Goal: Find specific page/section: Find specific page/section

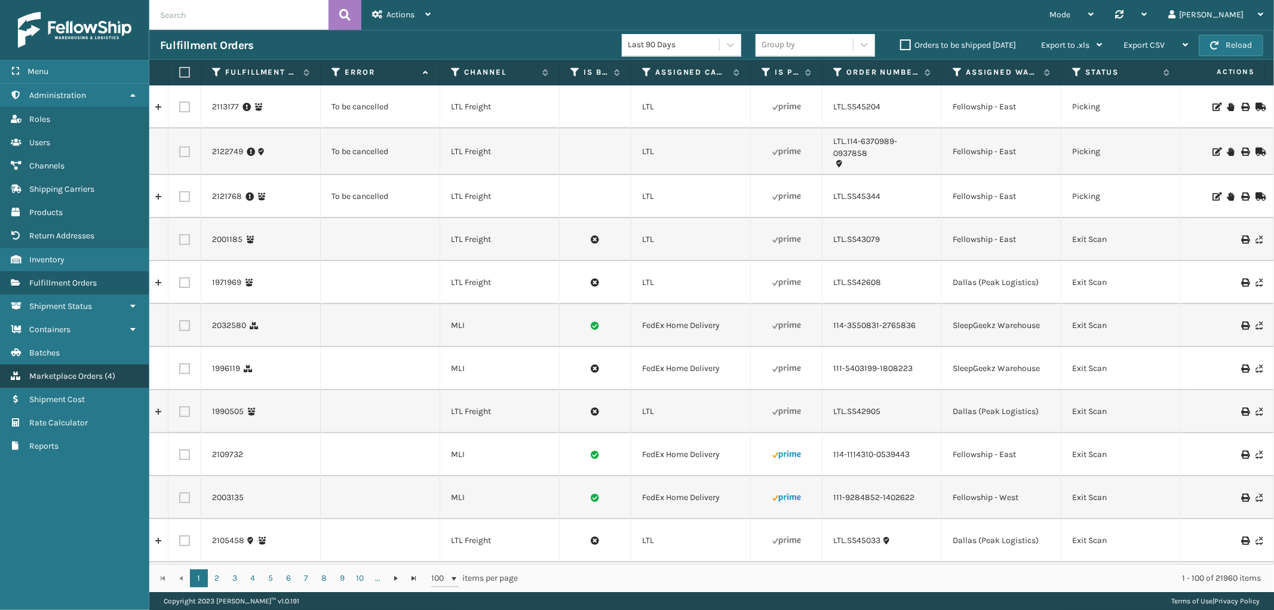
click at [64, 371] on span "Marketplace Orders" at bounding box center [65, 376] width 73 height 10
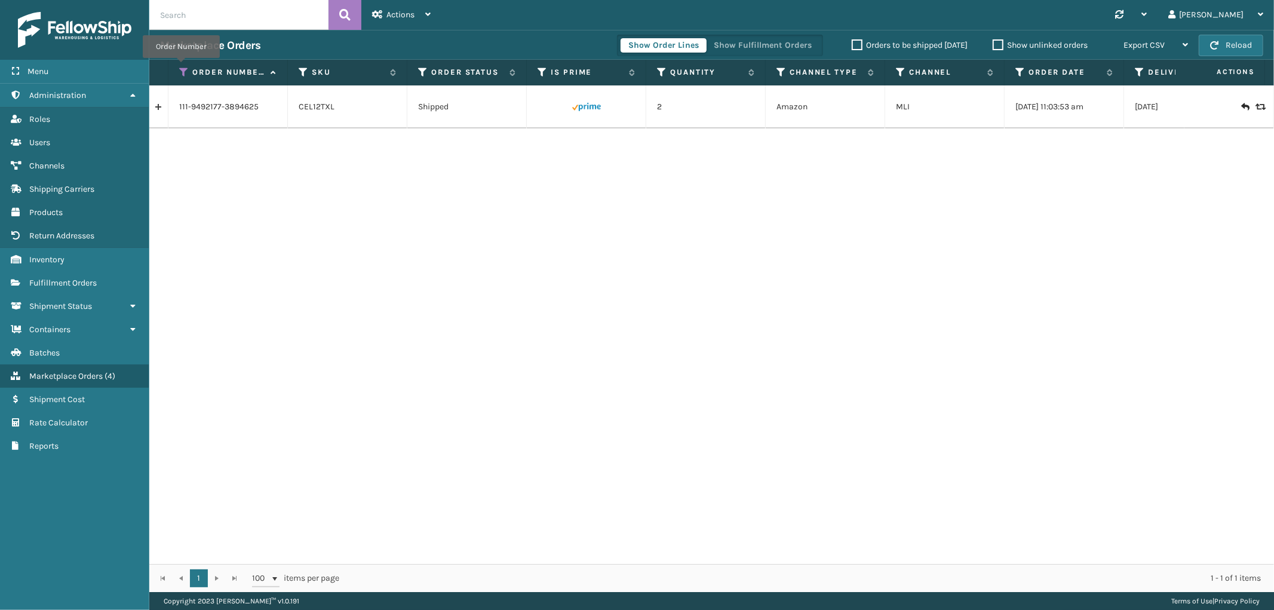
click at [181, 67] on icon at bounding box center [184, 72] width 10 height 11
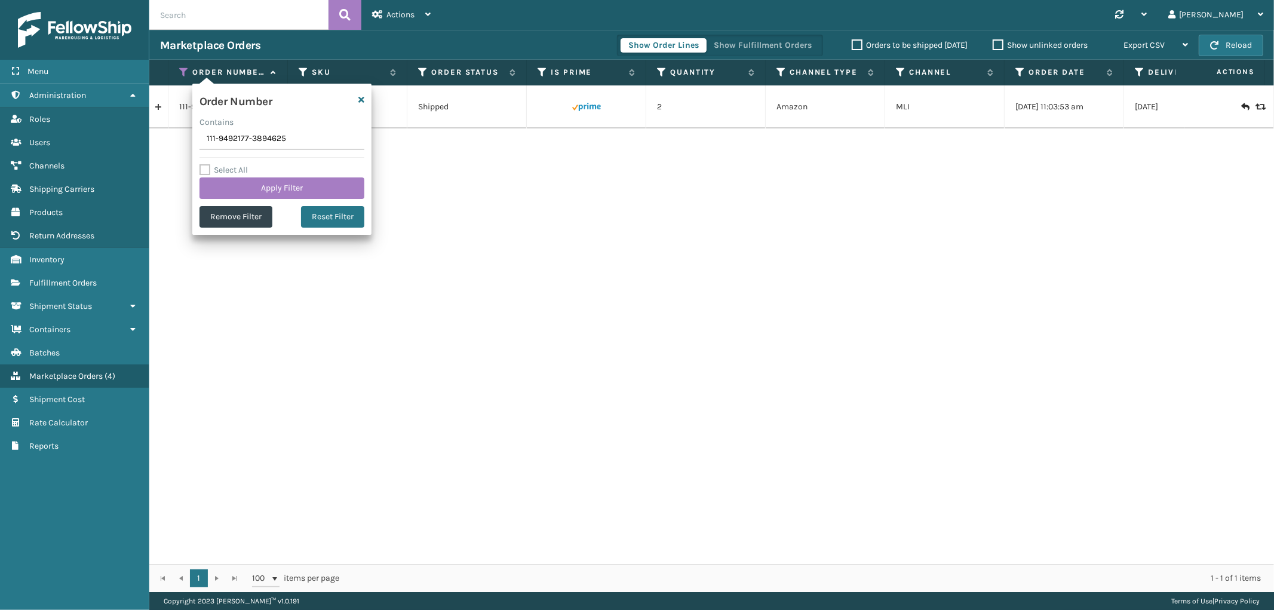
click at [235, 139] on input "111-9492177-3894625" at bounding box center [281, 138] width 165 height 21
type input "SS45376"
click at [225, 195] on button "Apply Filter" at bounding box center [281, 187] width 165 height 21
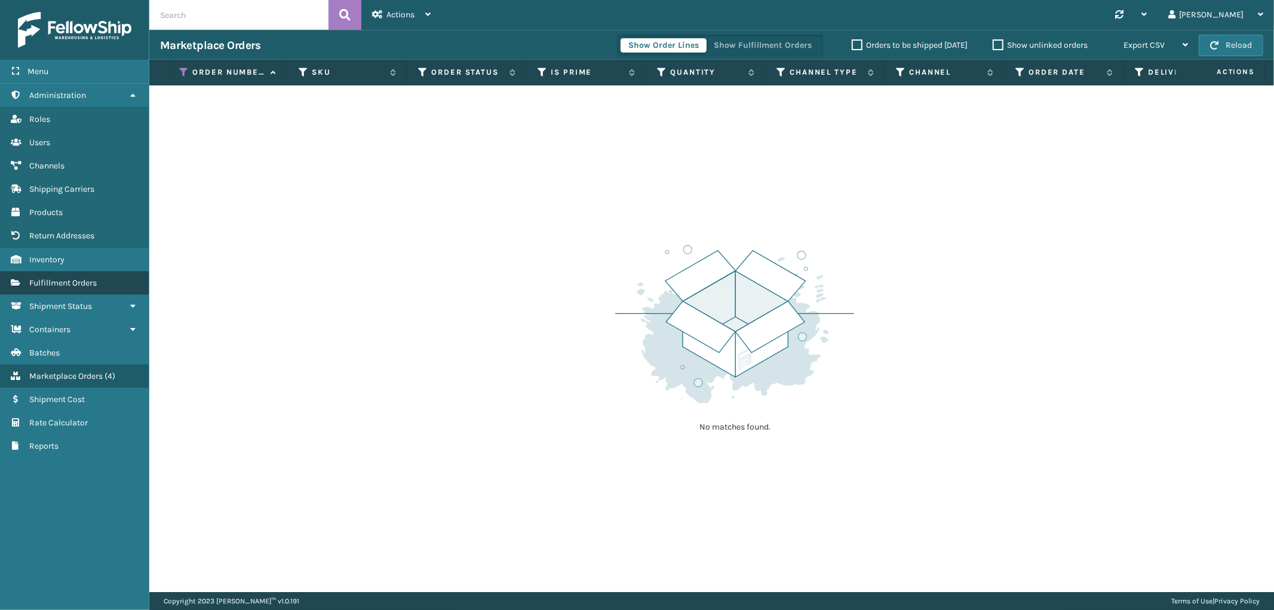
click at [73, 279] on span "Fulfillment Orders" at bounding box center [62, 283] width 67 height 10
